Goal: Communication & Community: Answer question/provide support

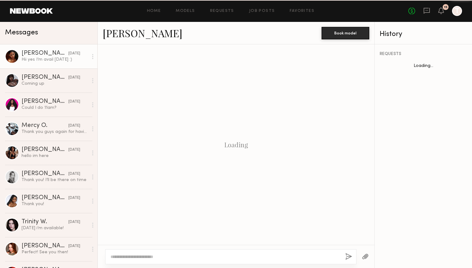
scroll to position [381, 0]
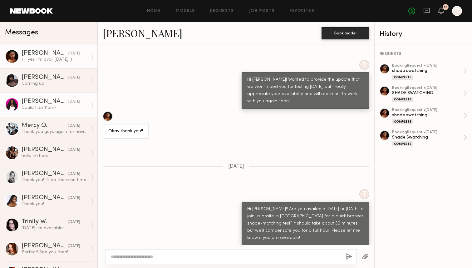
click at [64, 111] on link "Dora O. 09/16/2025 Could I do 11am?" at bounding box center [48, 104] width 97 height 24
click at [78, 109] on div "Could I do 11am?" at bounding box center [55, 108] width 67 height 6
click at [69, 104] on div "09/16/2025" at bounding box center [74, 102] width 12 height 6
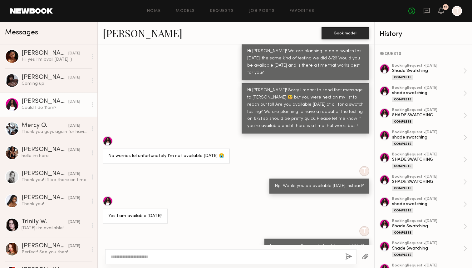
scroll to position [212, 0]
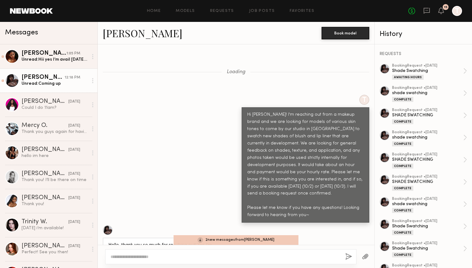
scroll to position [8971, 0]
